Goal: Task Accomplishment & Management: Use online tool/utility

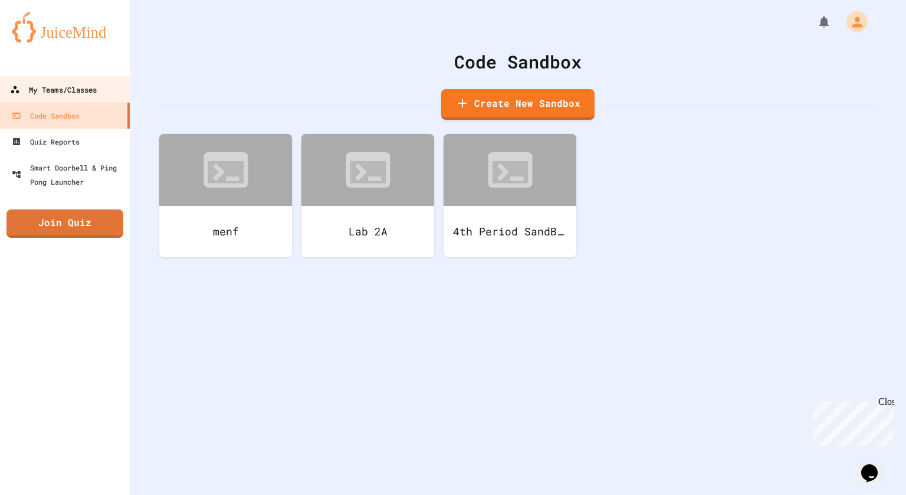
click at [91, 85] on div "My Teams/Classes" at bounding box center [53, 90] width 87 height 15
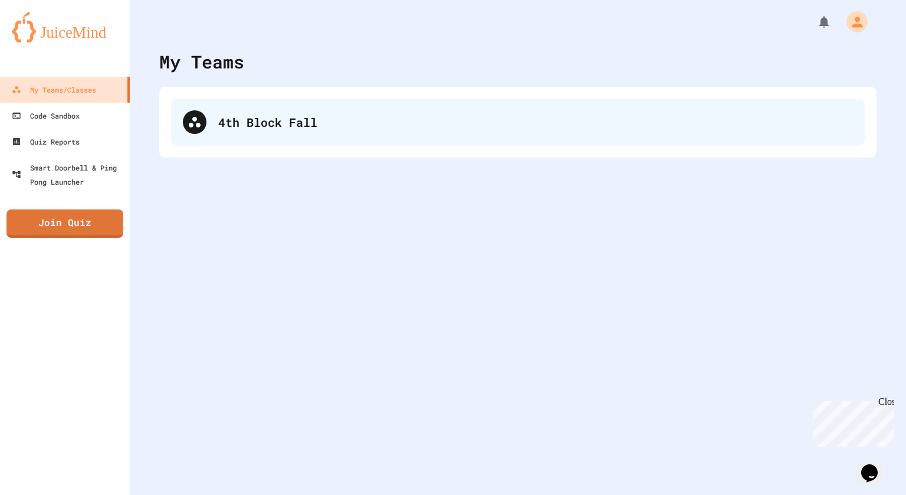
click at [262, 105] on div "4th Block Fall" at bounding box center [518, 122] width 694 height 47
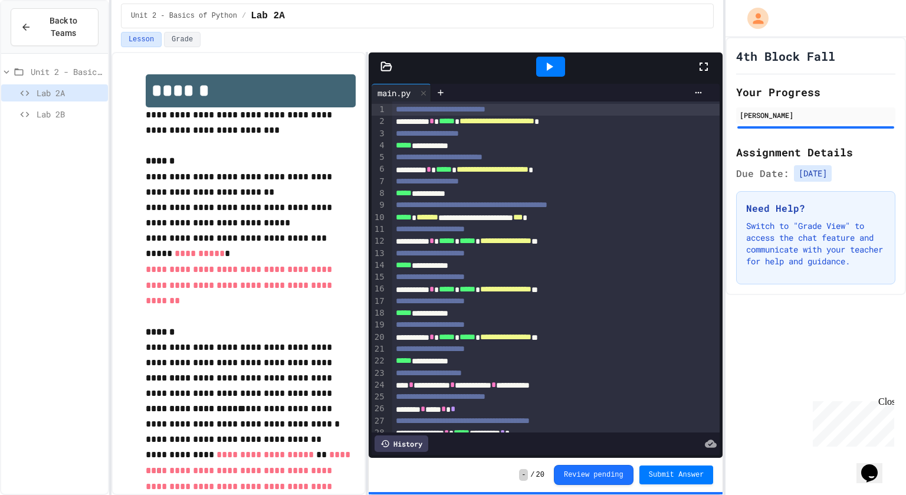
click at [37, 104] on div "Lab 2A" at bounding box center [54, 94] width 107 height 21
click at [42, 111] on span "Lab 2B" at bounding box center [70, 114] width 67 height 12
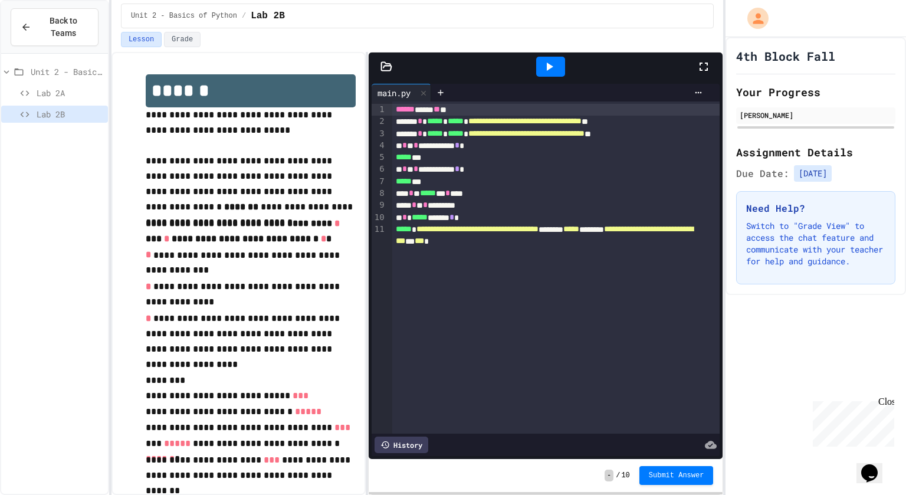
click at [562, 70] on div at bounding box center [550, 67] width 29 height 20
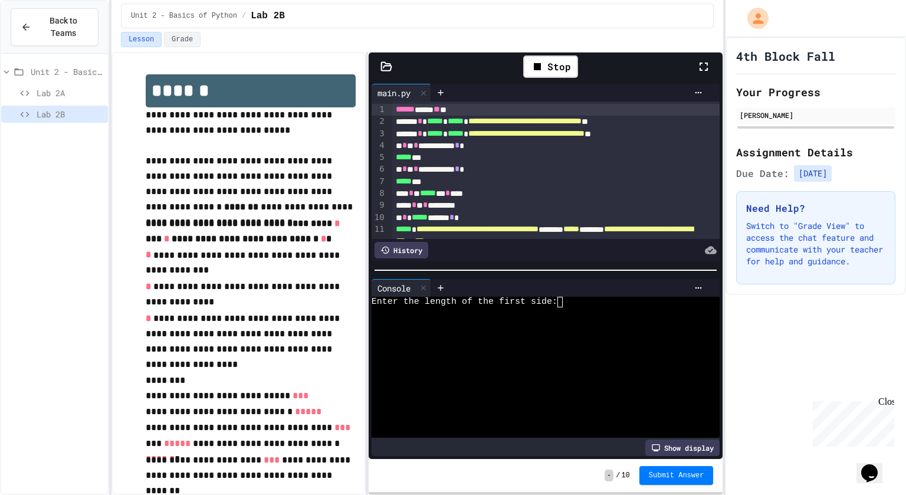
click at [597, 304] on div "Enter the length of the first side:" at bounding box center [539, 302] width 334 height 11
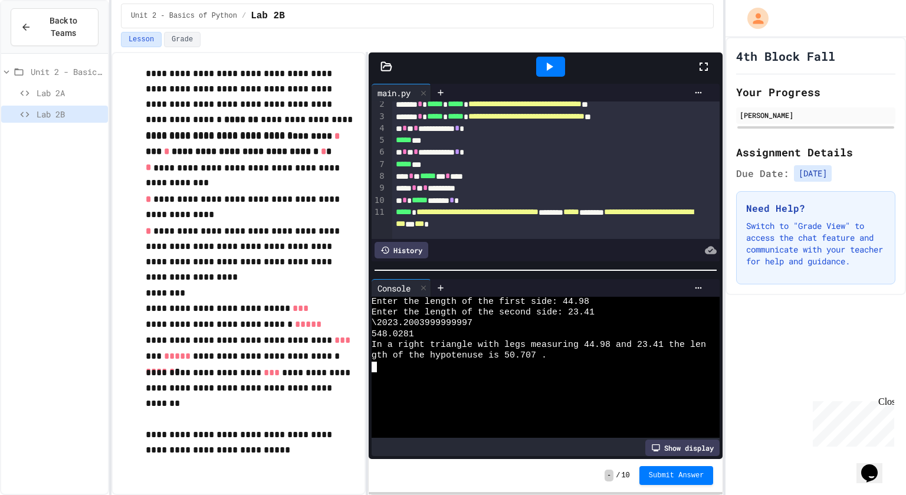
scroll to position [22, 0]
